Goal: Find specific fact: Find specific fact

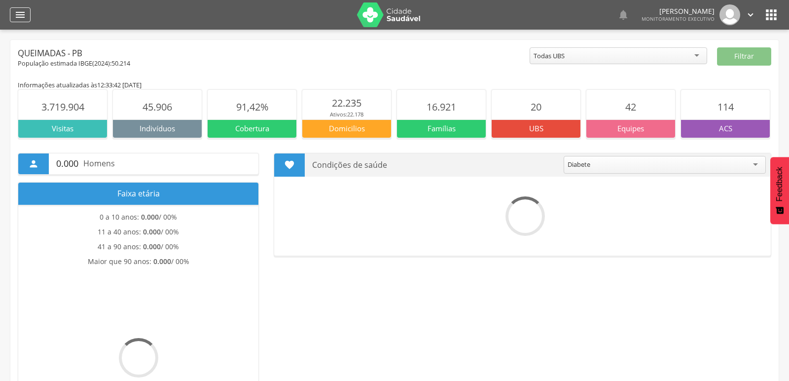
click at [25, 12] on icon "" at bounding box center [20, 15] width 12 height 12
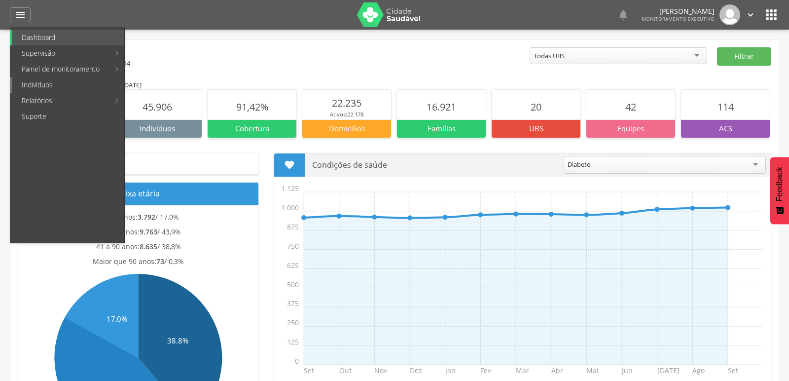
click at [37, 89] on link "Indivíduos" at bounding box center [68, 85] width 112 height 16
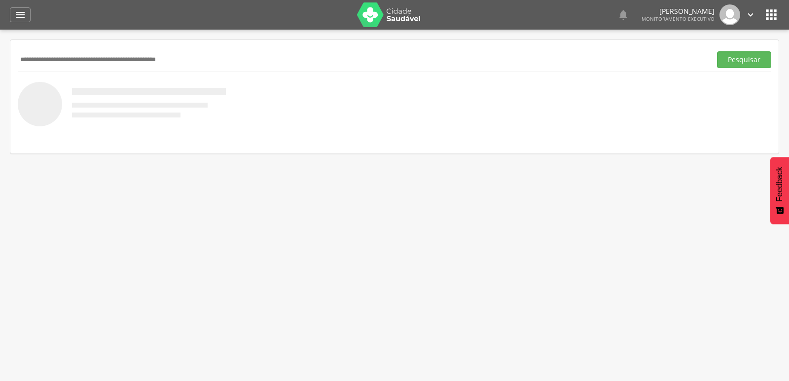
paste input "**********"
type input "**********"
click at [717, 51] on button "Pesquisar" at bounding box center [744, 59] width 54 height 17
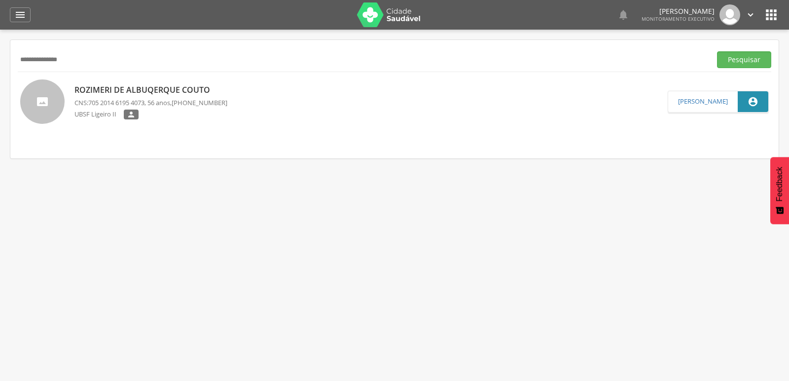
click at [101, 88] on p "Rozimeri de Albuqerque Couto" at bounding box center [150, 89] width 153 height 11
type input "**********"
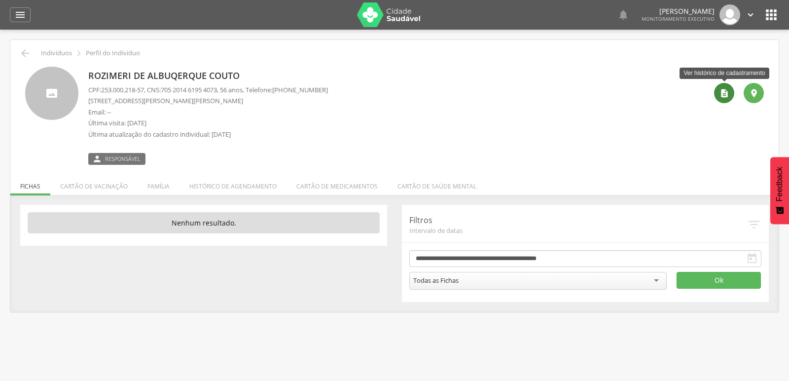
click at [721, 89] on icon "" at bounding box center [725, 93] width 10 height 10
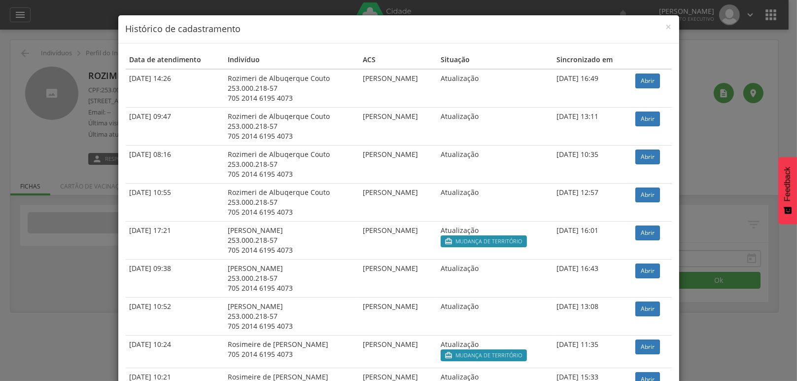
click at [647, 90] on td "Abrir" at bounding box center [652, 88] width 40 height 38
click at [647, 78] on link "Abrir" at bounding box center [648, 80] width 25 height 15
click at [667, 25] on span "×" at bounding box center [669, 27] width 6 height 14
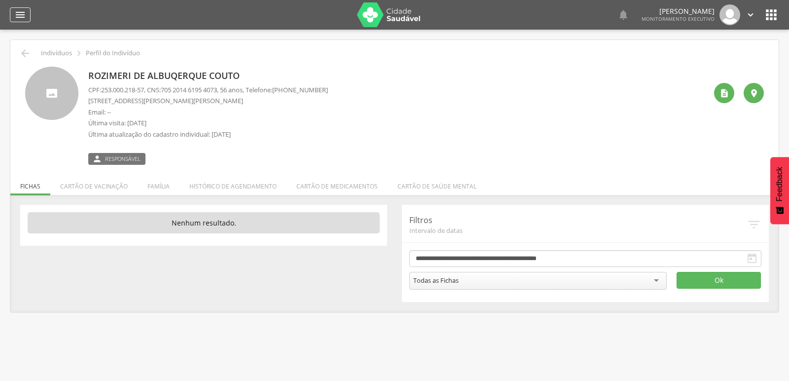
click at [15, 17] on icon "" at bounding box center [20, 15] width 12 height 12
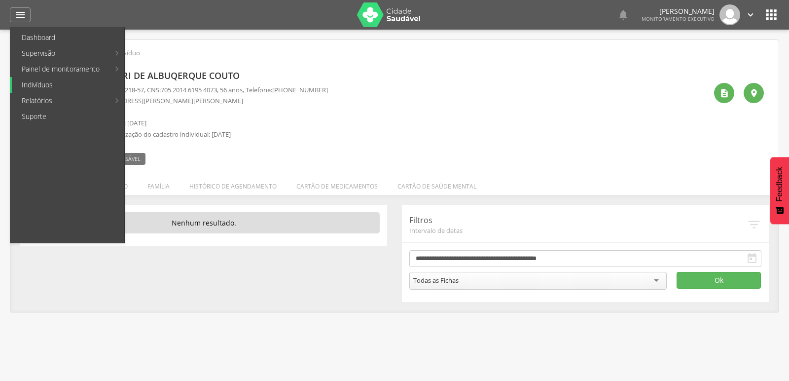
click at [22, 80] on link "Indivíduos" at bounding box center [68, 85] width 112 height 16
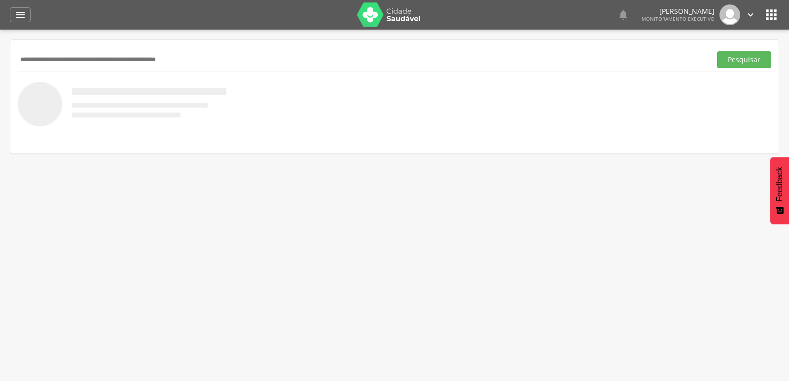
paste input "**********"
click at [717, 51] on button "Pesquisar" at bounding box center [744, 59] width 54 height 17
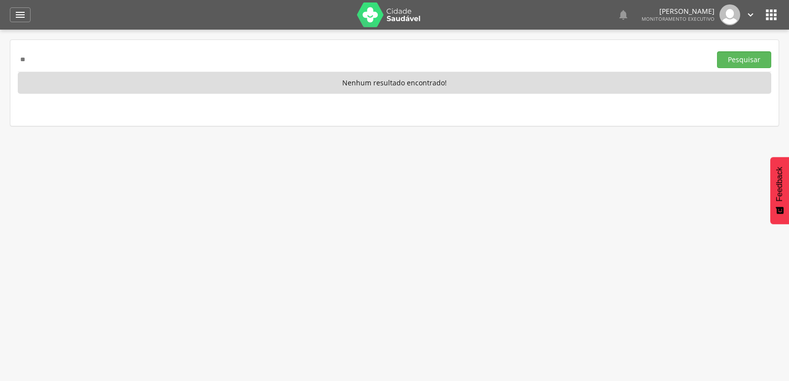
type input "*"
paste input "**********"
click at [717, 51] on button "Pesquisar" at bounding box center [744, 59] width 54 height 17
click at [150, 51] on input "**********" at bounding box center [362, 59] width 689 height 17
type input "*"
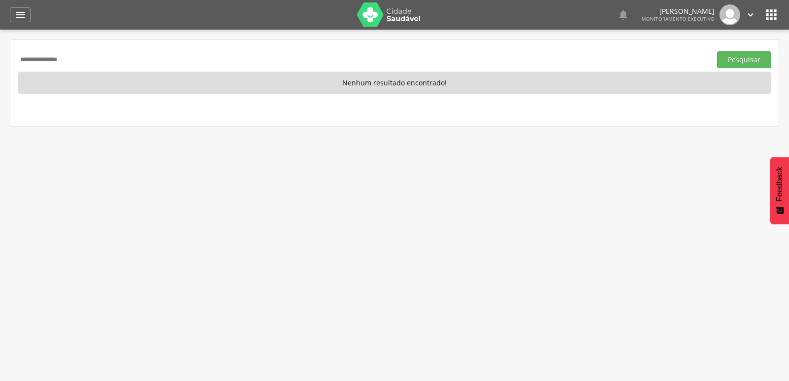
type input "**********"
click at [717, 51] on button "Pesquisar" at bounding box center [744, 59] width 54 height 17
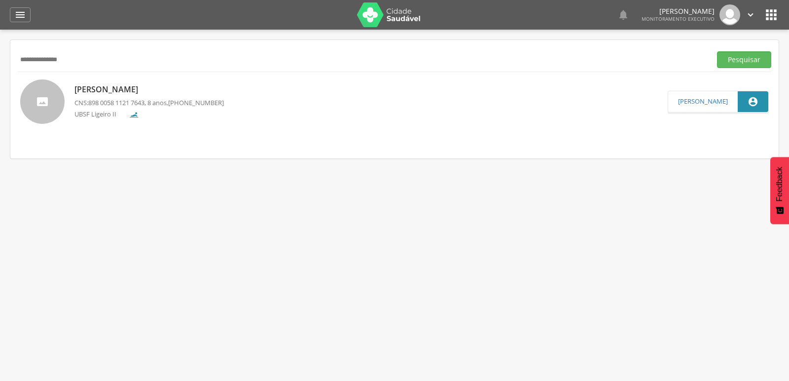
click at [103, 88] on p "Kalebh Samuel Pereira Monteiro" at bounding box center [148, 89] width 149 height 11
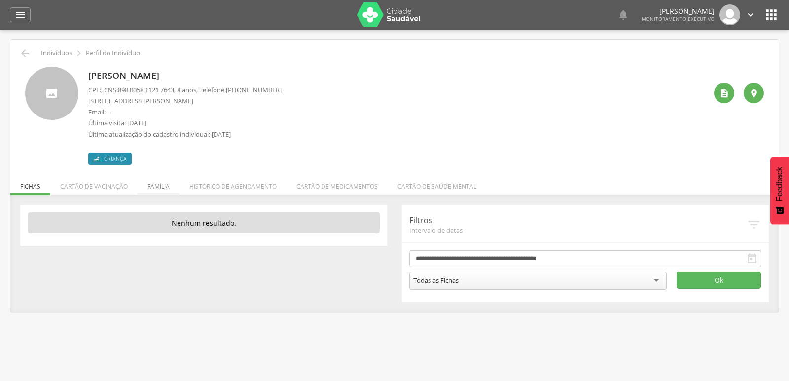
click at [159, 186] on li "Família" at bounding box center [159, 183] width 42 height 23
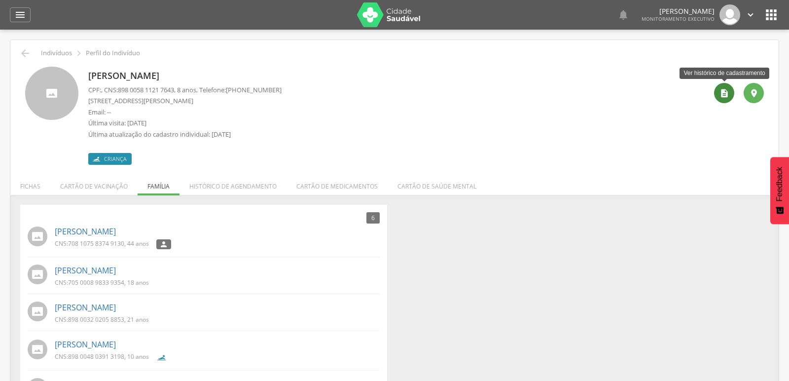
click at [723, 94] on icon "" at bounding box center [725, 93] width 10 height 10
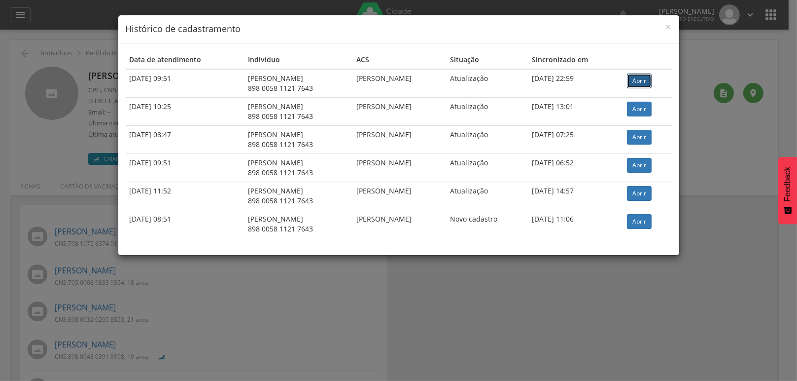
click at [644, 82] on link "Abrir" at bounding box center [639, 80] width 25 height 15
click at [666, 26] on span "×" at bounding box center [669, 27] width 6 height 14
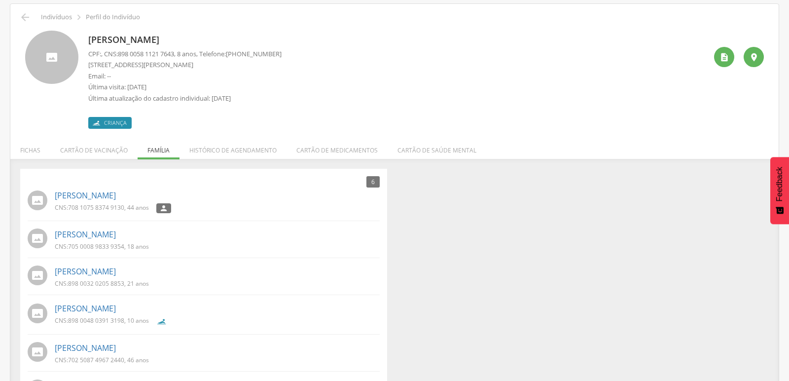
scroll to position [79, 0]
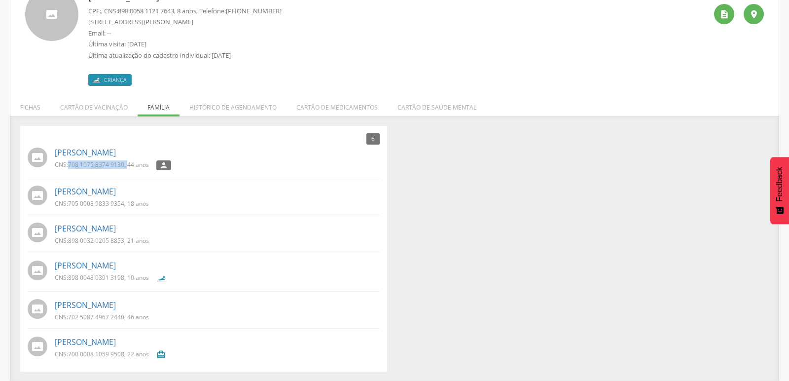
drag, startPoint x: 68, startPoint y: 163, endPoint x: 127, endPoint y: 166, distance: 59.8
click at [127, 166] on p "CNS: 708 1075 8374 9130 , 44 anos" at bounding box center [102, 164] width 94 height 8
copy p "708 1075 8374 9130 ,"
drag, startPoint x: 66, startPoint y: 203, endPoint x: 125, endPoint y: 203, distance: 59.2
click at [125, 203] on p "CNS: 705 0008 9833 9354 , 18 anos" at bounding box center [102, 203] width 94 height 8
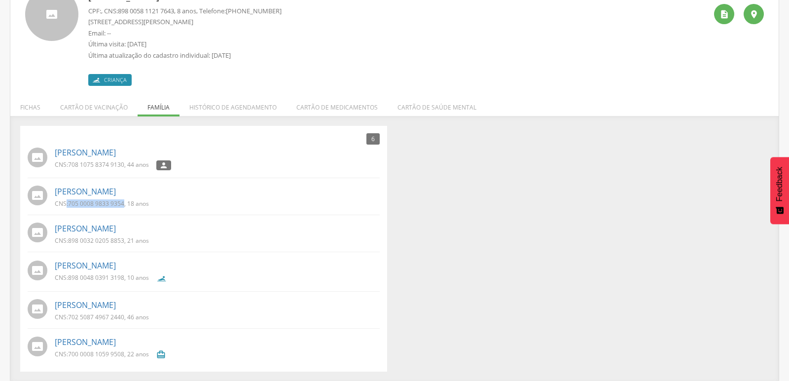
copy p ": 705 0008 9833 9354"
drag, startPoint x: 68, startPoint y: 240, endPoint x: 124, endPoint y: 240, distance: 56.2
click at [124, 240] on p "CNS: 898 0032 0205 8853 , 21 anos" at bounding box center [102, 240] width 94 height 8
copy p "898 0032 0205 8853"
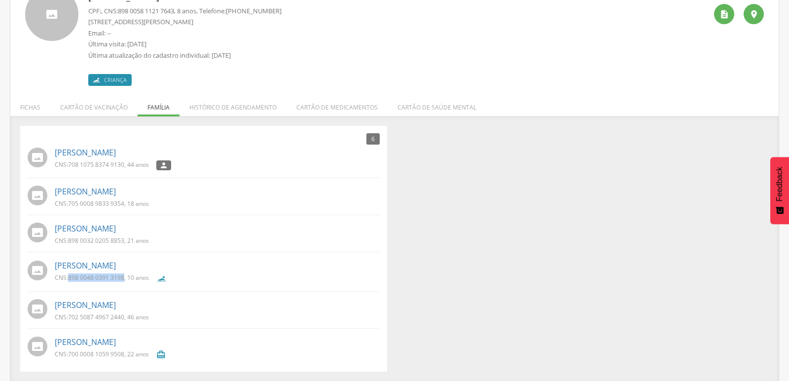
drag, startPoint x: 67, startPoint y: 278, endPoint x: 123, endPoint y: 283, distance: 56.5
click at [123, 283] on div "CNS: 898 0048 0391 3198 , 10 anos" at bounding box center [106, 279] width 102 height 13
copy p "898 0048 0391 3198"
click at [507, 240] on div "6 Nenhum outro membro da família cadastrado. Márcia Pereira de Sousa CNS: 708 1…" at bounding box center [394, 249] width 763 height 246
drag, startPoint x: 68, startPoint y: 317, endPoint x: 123, endPoint y: 317, distance: 55.7
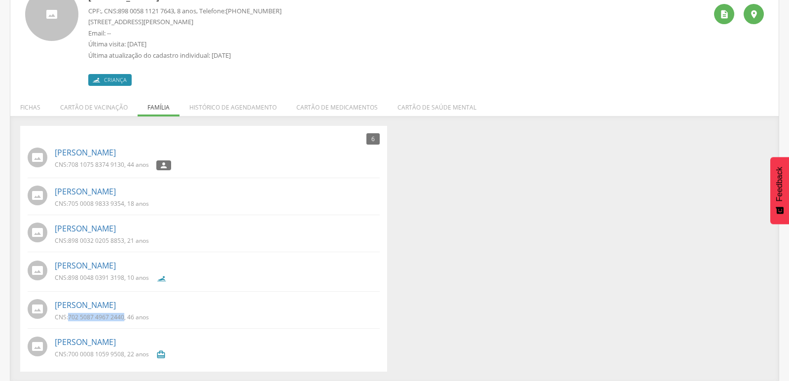
click at [123, 317] on p "CNS: 702 5087 4967 2440 , 46 anos" at bounding box center [102, 317] width 94 height 8
copy p "702 5087 4967 2440"
click at [496, 286] on div "6 Nenhum outro membro da família cadastrado. Márcia Pereira de Sousa CNS: 708 1…" at bounding box center [394, 249] width 763 height 246
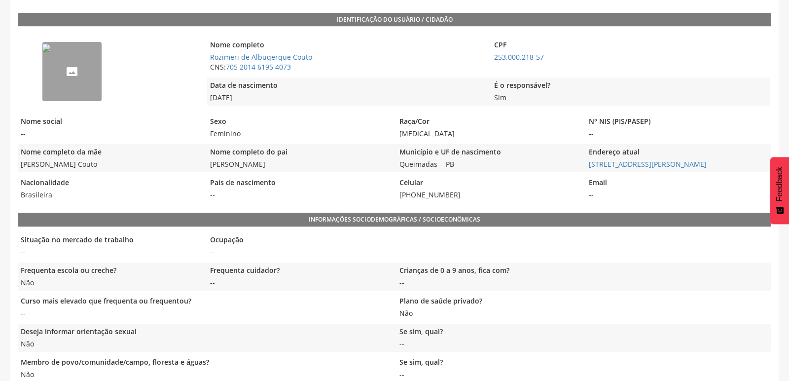
scroll to position [232, 0]
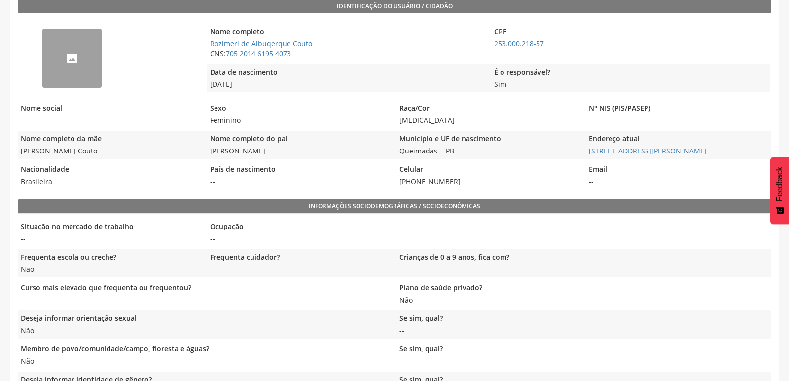
drag, startPoint x: 209, startPoint y: 149, endPoint x: 310, endPoint y: 156, distance: 101.8
click at [310, 156] on div "Nome completo do pai [PERSON_NAME]" at bounding box center [299, 145] width 184 height 28
copy span "[PERSON_NAME]"
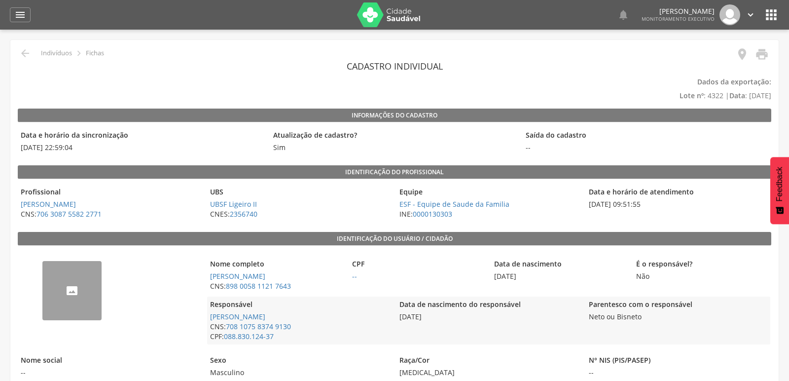
scroll to position [55, 0]
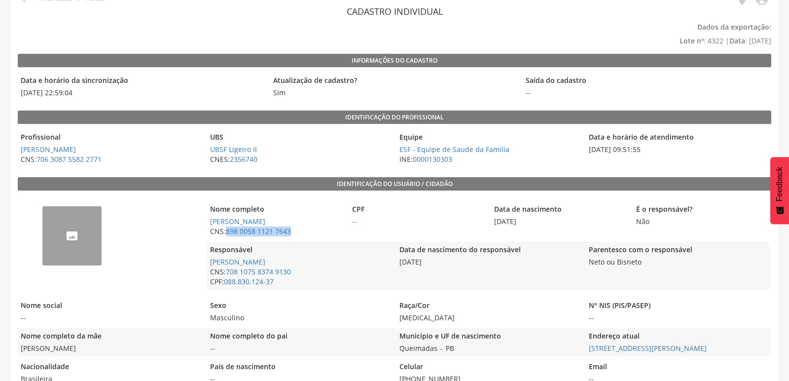
drag, startPoint x: 224, startPoint y: 234, endPoint x: 295, endPoint y: 235, distance: 70.5
click at [295, 235] on span "CNS: 898 0058 1121 7643" at bounding box center [275, 231] width 137 height 10
copy span "898 0058 1121 7643"
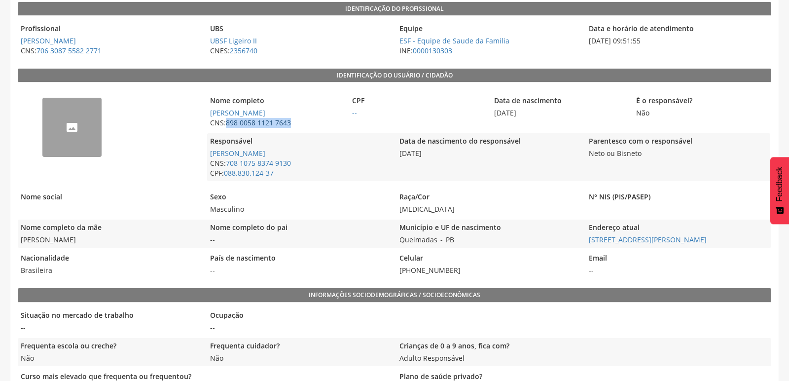
scroll to position [164, 0]
